Goal: Transaction & Acquisition: Purchase product/service

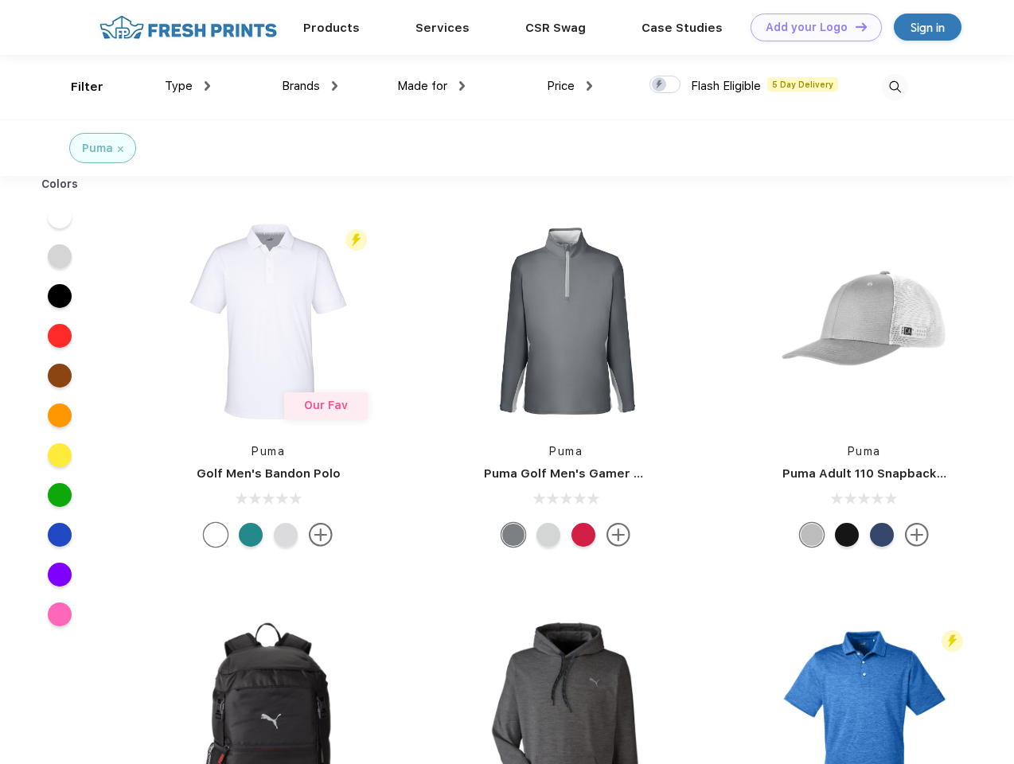
click at [810, 27] on link "Add your Logo Design Tool" at bounding box center [816, 28] width 131 height 28
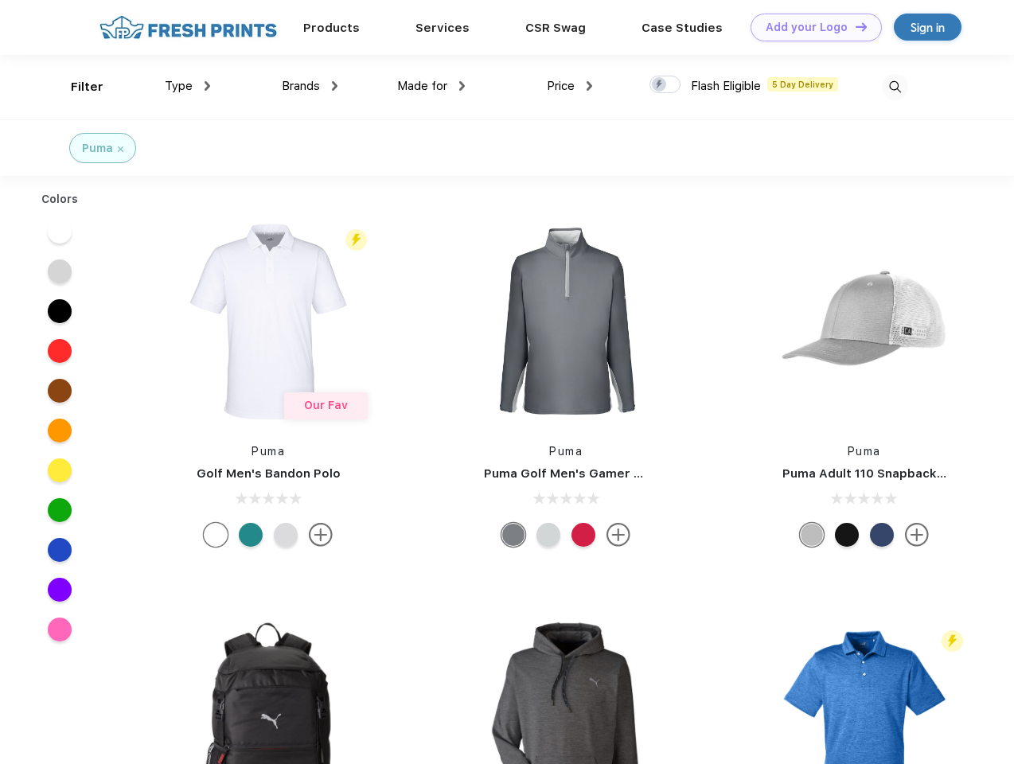
click at [0, 0] on div "Design Tool" at bounding box center [0, 0] width 0 height 0
click at [854, 26] on link "Add your Logo Design Tool" at bounding box center [816, 28] width 131 height 28
click at [76, 87] on div "Filter" at bounding box center [87, 87] width 33 height 18
click at [188, 86] on span "Type" at bounding box center [179, 86] width 28 height 14
click at [310, 86] on span "Brands" at bounding box center [301, 86] width 38 height 14
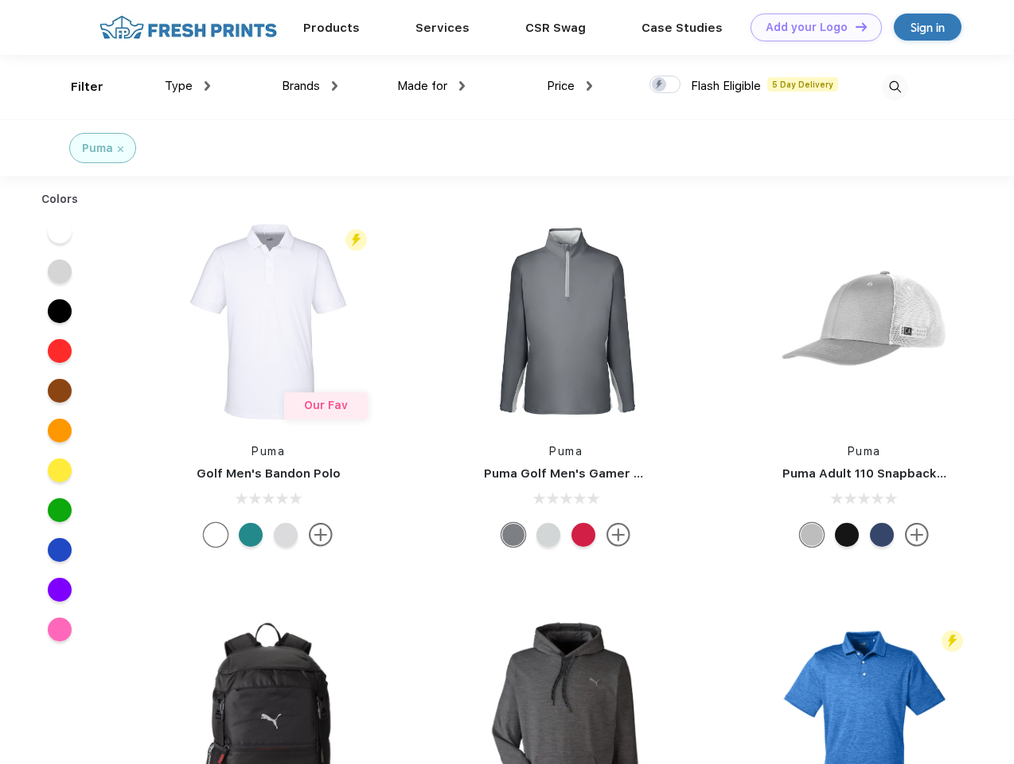
click at [431, 86] on span "Made for" at bounding box center [422, 86] width 50 height 14
click at [570, 86] on span "Price" at bounding box center [561, 86] width 28 height 14
click at [665, 85] on div at bounding box center [665, 85] width 31 height 18
click at [660, 85] on input "checkbox" at bounding box center [655, 80] width 10 height 10
click at [895, 87] on img at bounding box center [895, 87] width 26 height 26
